Goal: Task Accomplishment & Management: Use online tool/utility

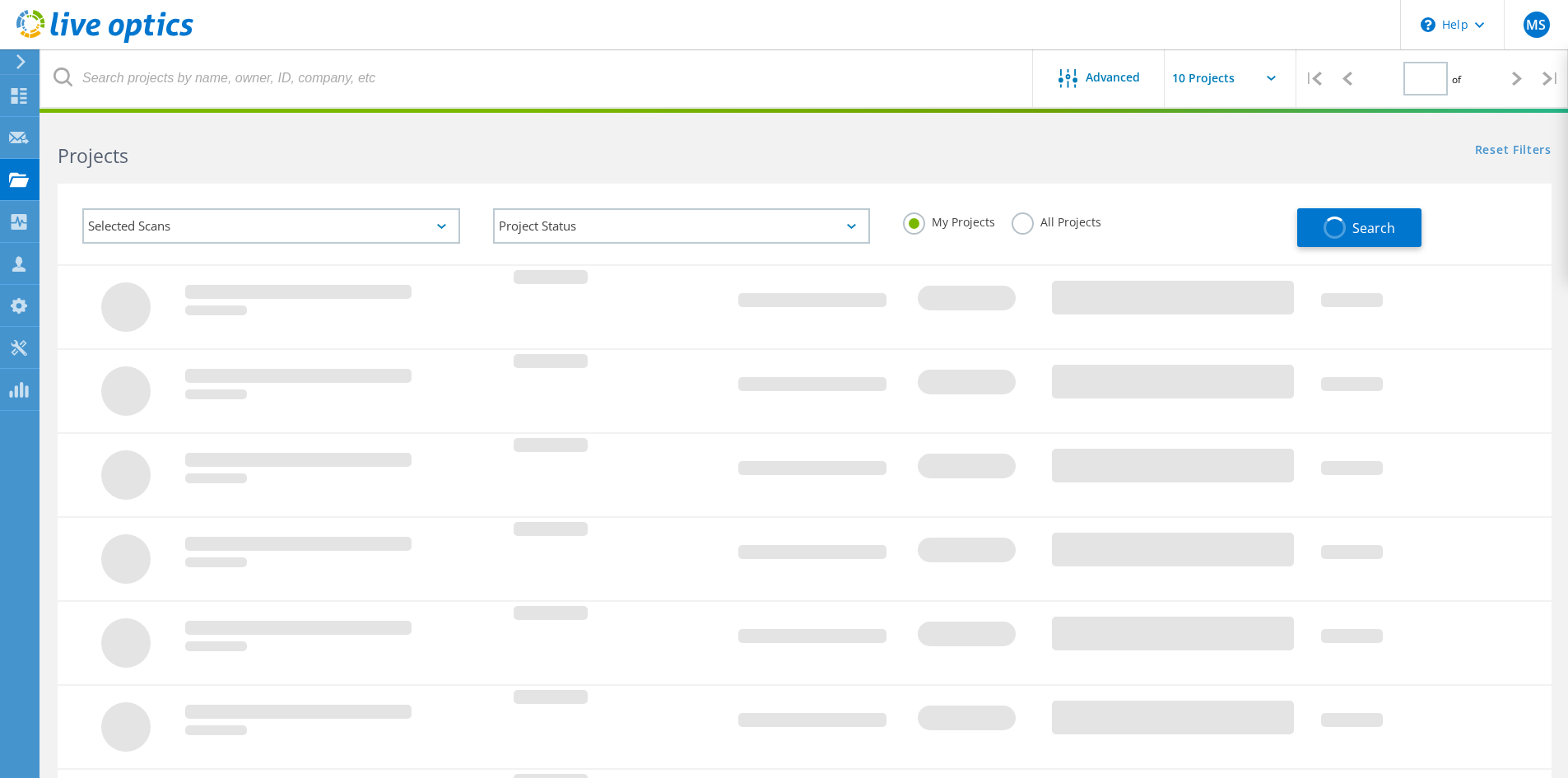
type input "1"
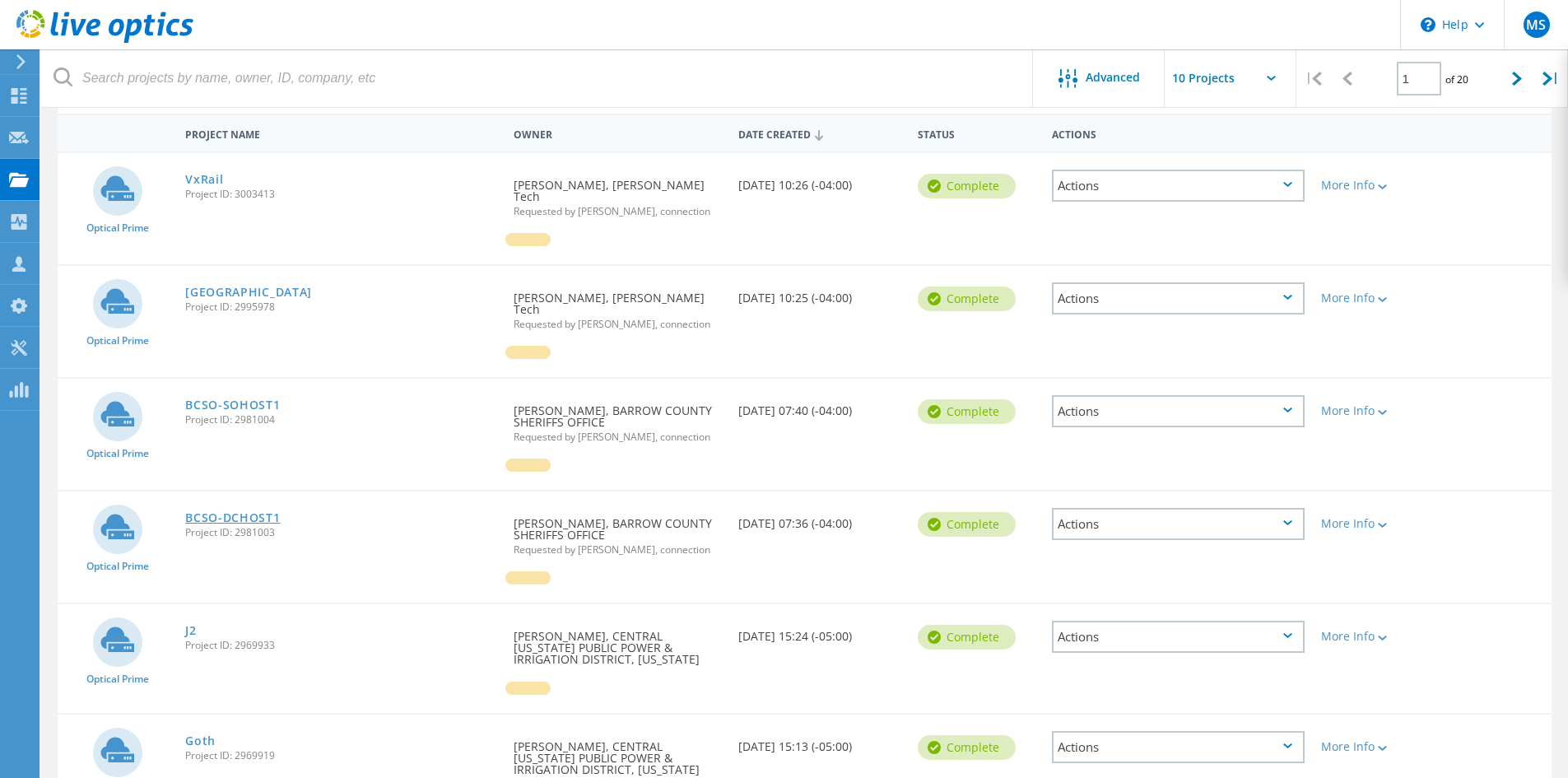
scroll to position [165, 0]
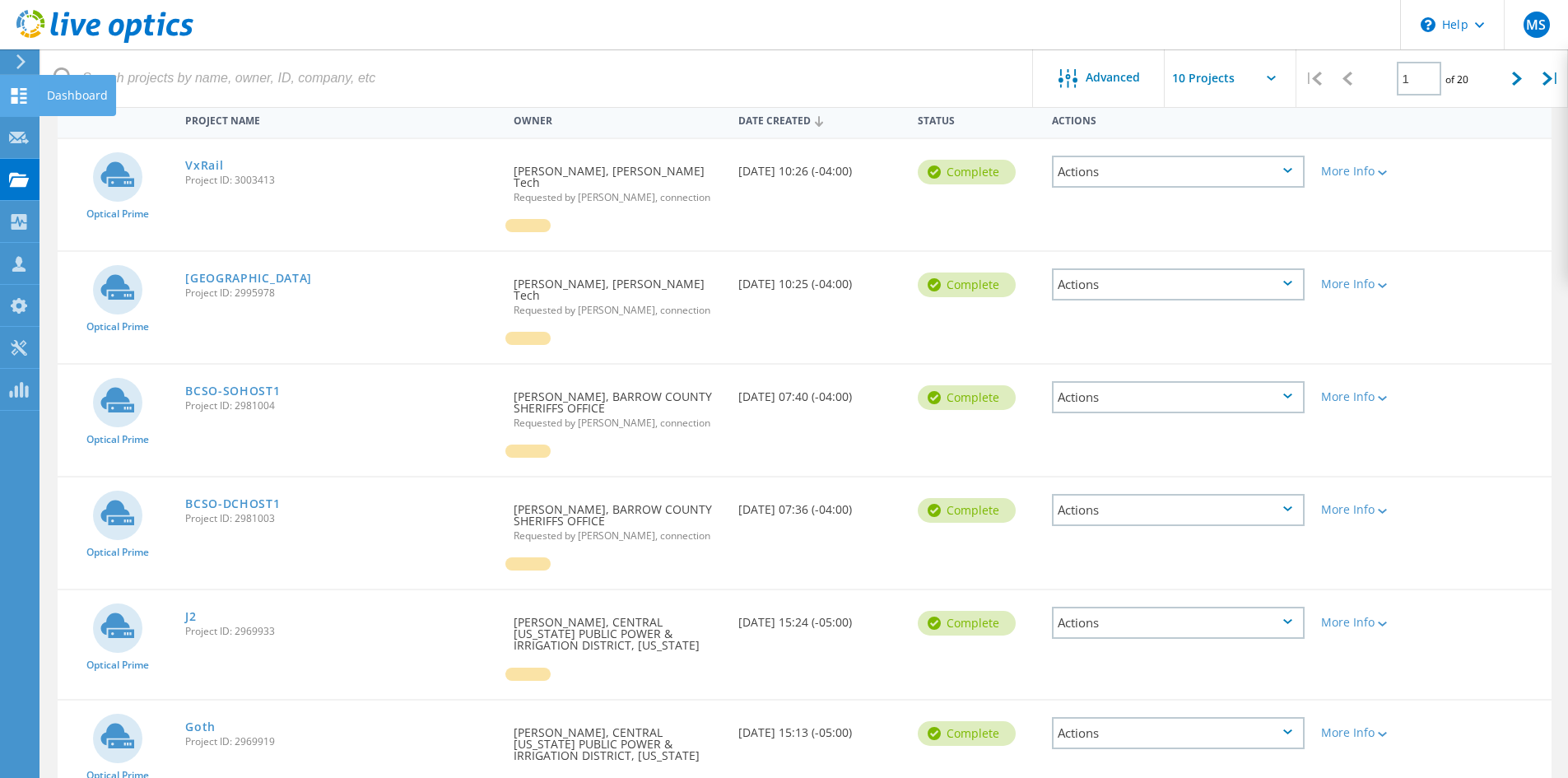
click at [13, 93] on use at bounding box center [20, 96] width 16 height 16
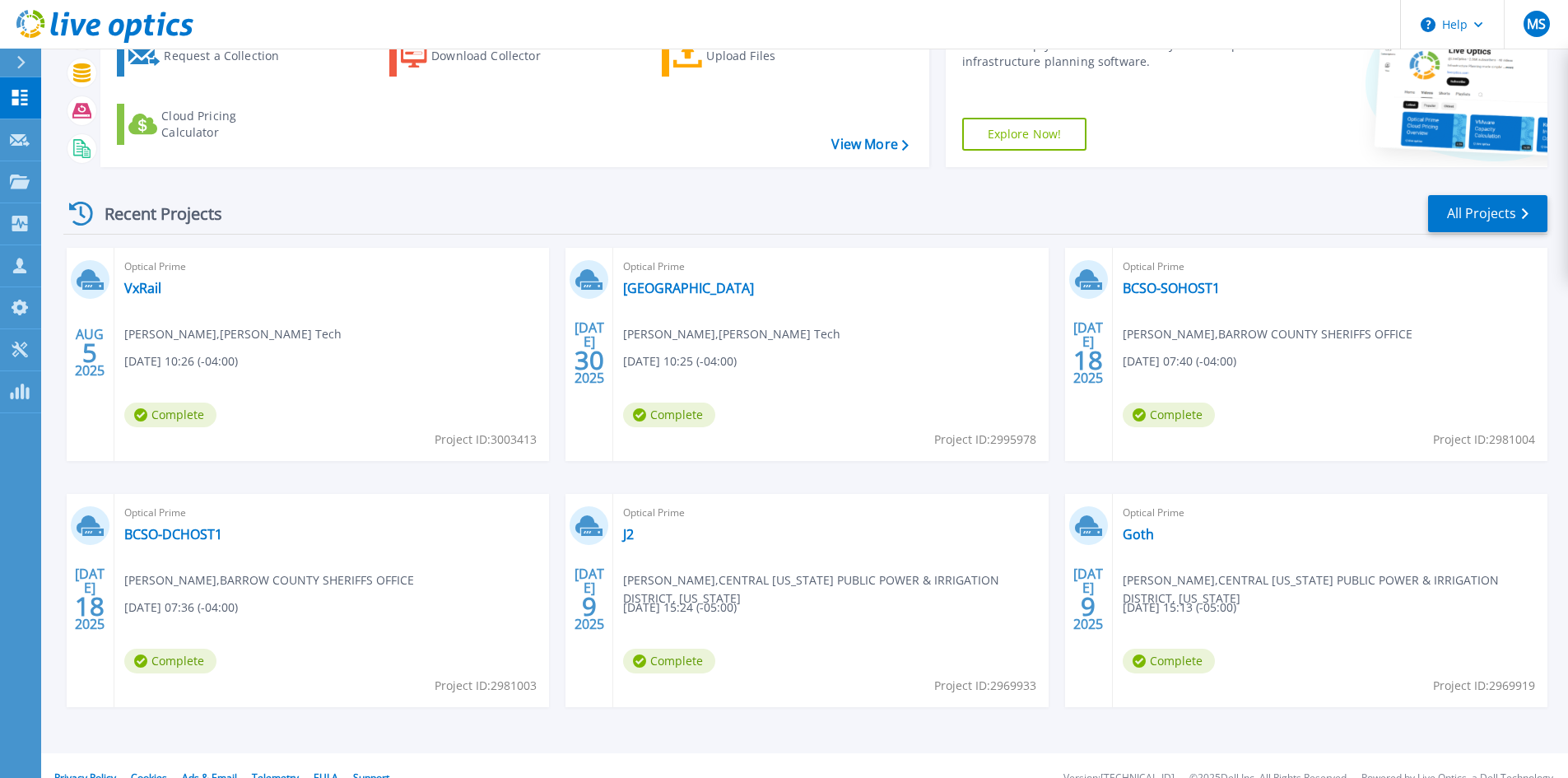
scroll to position [134, 0]
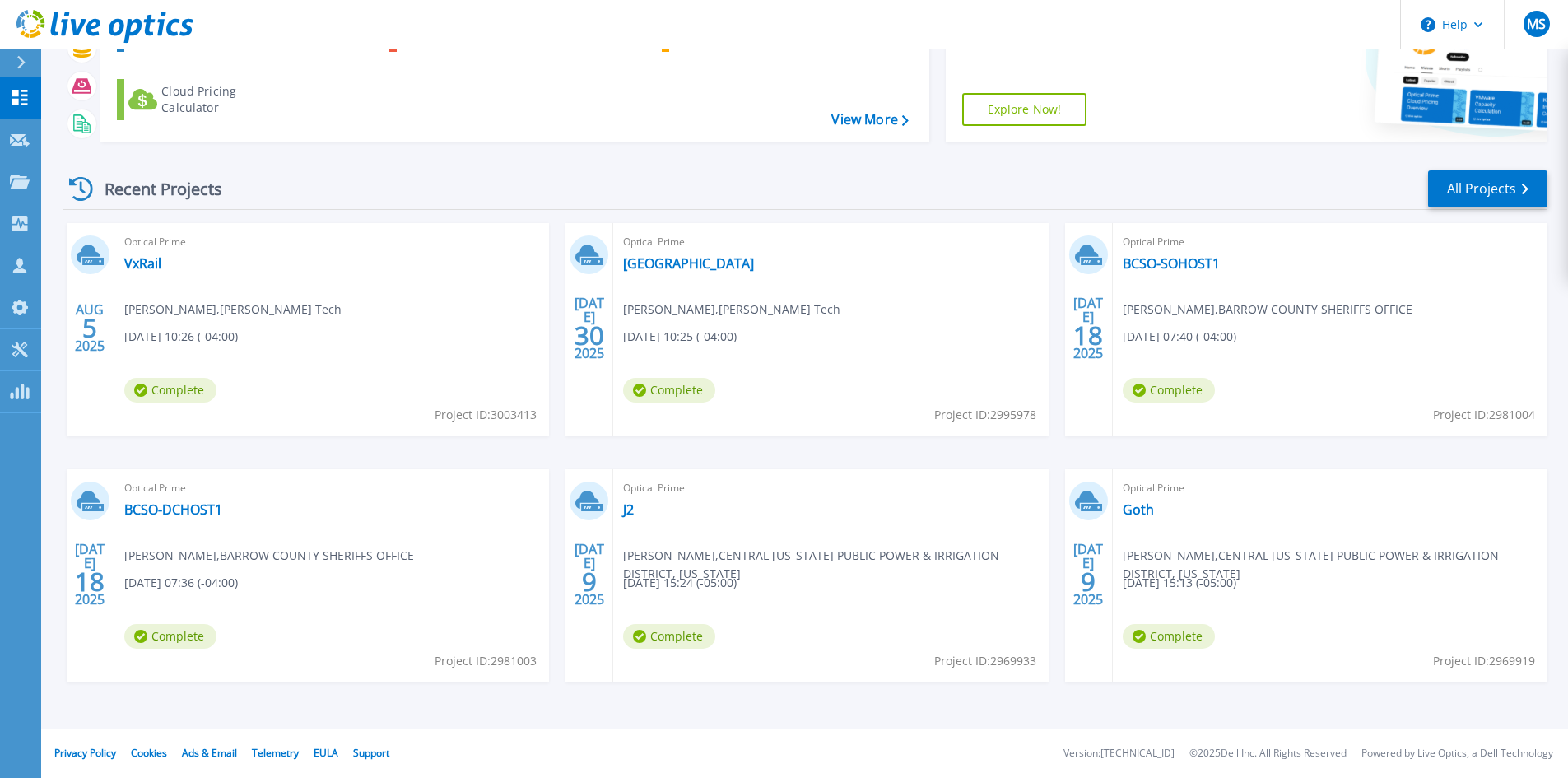
click at [1165, 254] on div "Optical Prime BCSO-SOHOST1 Axel Burgos , BARROW COUNTY SHERIFFS OFFICE 07/18/20…" at bounding box center [1330, 329] width 434 height 213
click at [1166, 255] on link "BCSO-SOHOST1" at bounding box center [1172, 263] width 97 height 17
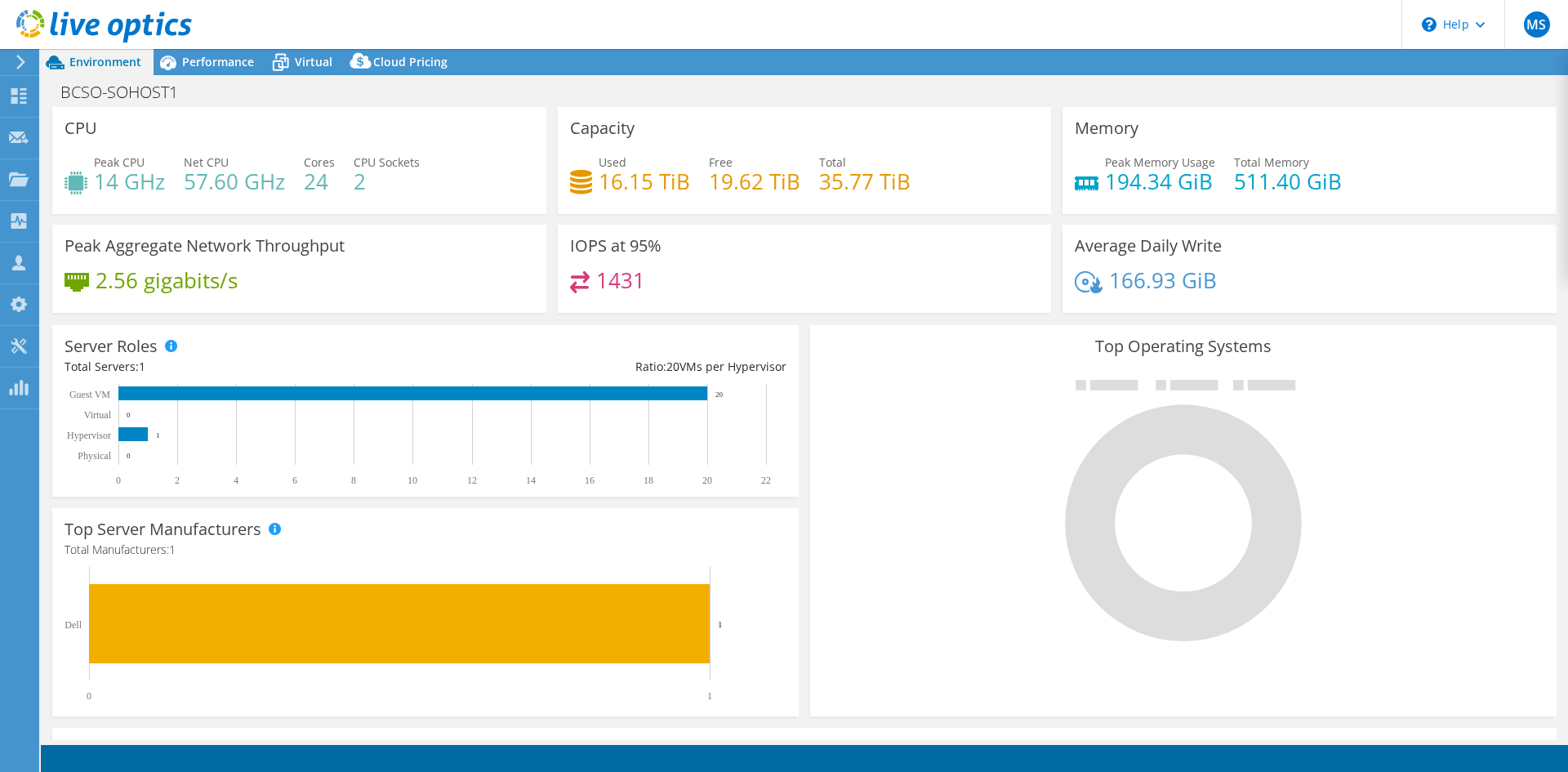
select select "USEast"
